Goal: Task Accomplishment & Management: Manage account settings

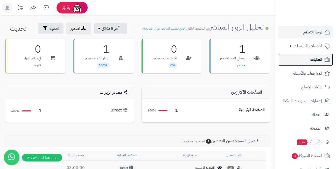
click at [303, 59] on link "الطلبات" at bounding box center [306, 59] width 54 height 12
